Goal: Transaction & Acquisition: Subscribe to service/newsletter

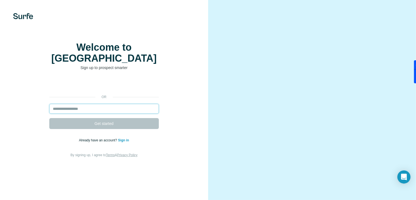
click at [84, 113] on input "email" at bounding box center [104, 109] width 110 height 10
click at [109, 113] on input "email" at bounding box center [104, 109] width 110 height 10
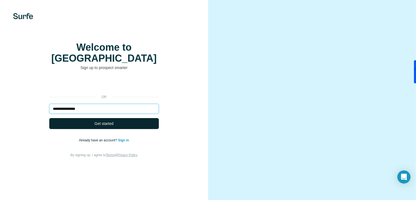
type input "**********"
click at [112, 126] on span "Get started" at bounding box center [104, 123] width 19 height 5
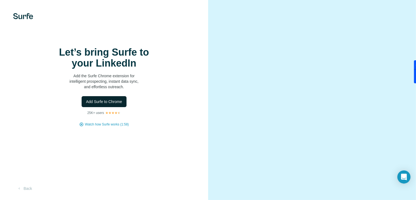
click at [124, 107] on button "Add Surfe to Chrome" at bounding box center [104, 101] width 45 height 11
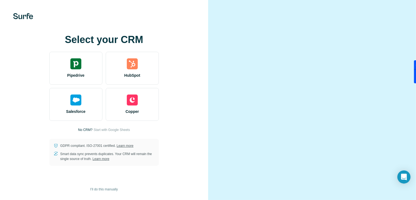
click at [407, 21] on div at bounding box center [312, 100] width 208 height 200
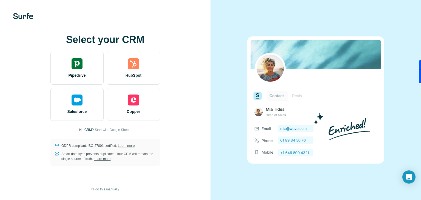
drag, startPoint x: 390, startPoint y: 0, endPoint x: 224, endPoint y: 67, distance: 179.2
click at [224, 67] on div at bounding box center [315, 100] width 210 height 200
click at [120, 129] on span "Start with Google Sheets" at bounding box center [113, 129] width 36 height 5
click at [124, 129] on span "Start with Google Sheets" at bounding box center [113, 129] width 36 height 5
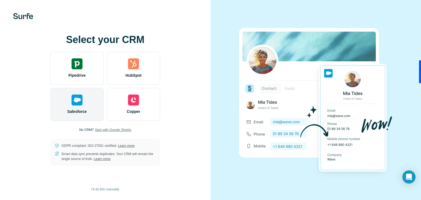
click at [88, 106] on div "Salesforce" at bounding box center [76, 104] width 53 height 33
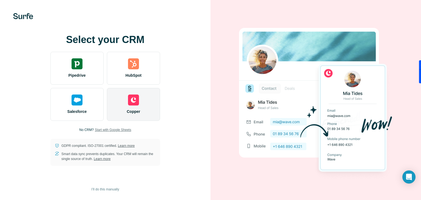
click at [126, 101] on div "Copper" at bounding box center [133, 104] width 53 height 33
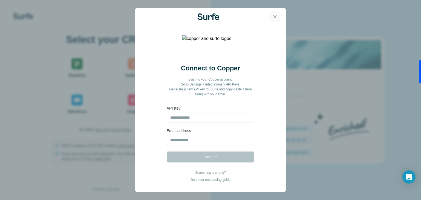
click at [276, 18] on icon "button" at bounding box center [274, 16] width 5 height 5
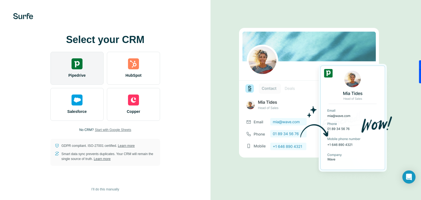
click at [61, 76] on div "Pipedrive" at bounding box center [76, 68] width 53 height 33
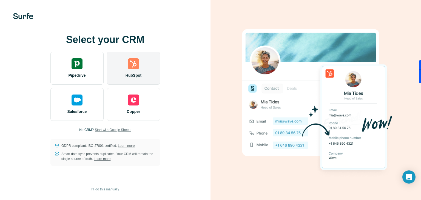
click at [136, 76] on span "HubSpot" at bounding box center [133, 75] width 16 height 5
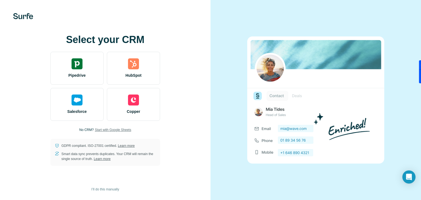
click at [114, 128] on span "Start with Google Sheets" at bounding box center [113, 129] width 36 height 5
click at [296, 95] on img at bounding box center [315, 99] width 137 height 127
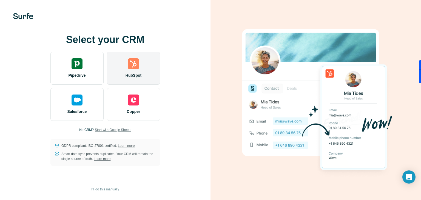
click at [134, 59] on img at bounding box center [133, 63] width 11 height 11
